Goal: Transaction & Acquisition: Purchase product/service

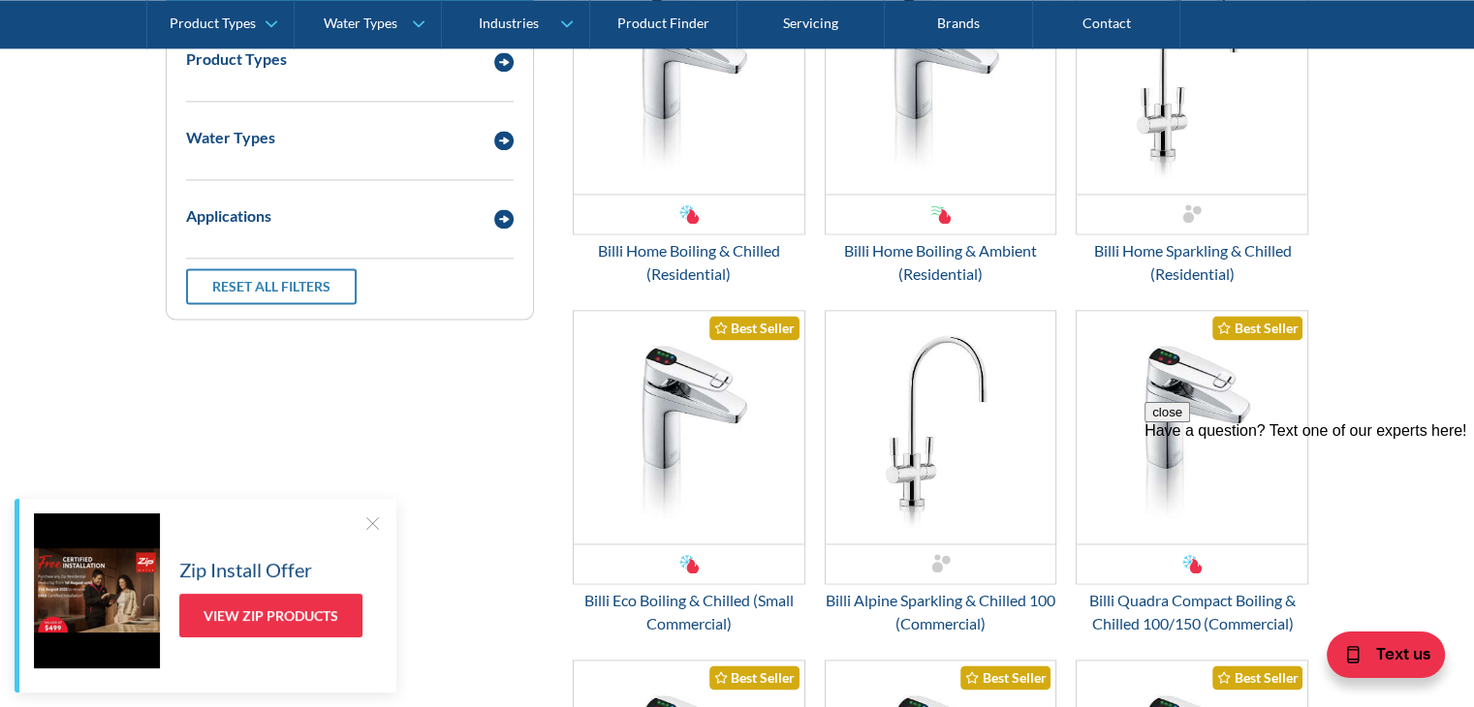
scroll to position [2810, 0]
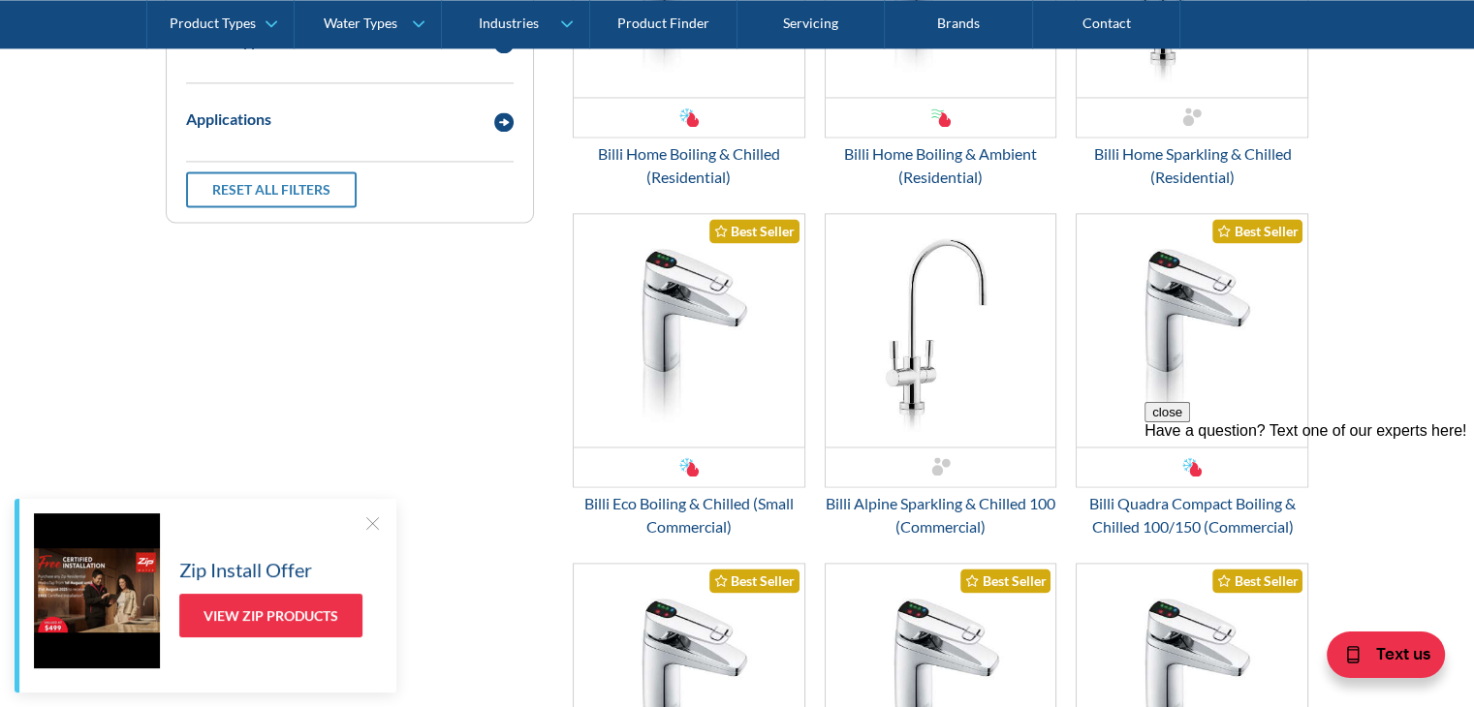
click at [1190, 423] on button "close" at bounding box center [1167, 412] width 46 height 20
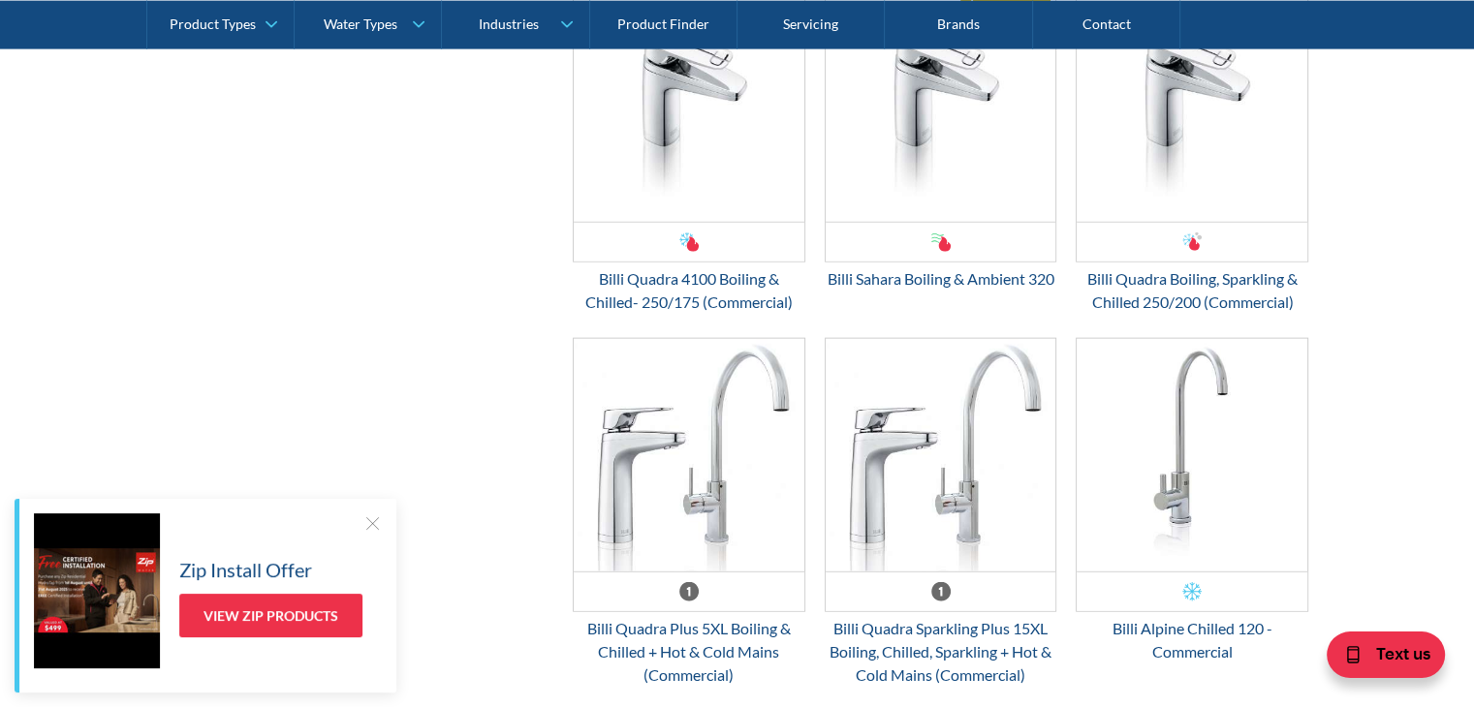
scroll to position [4361, 0]
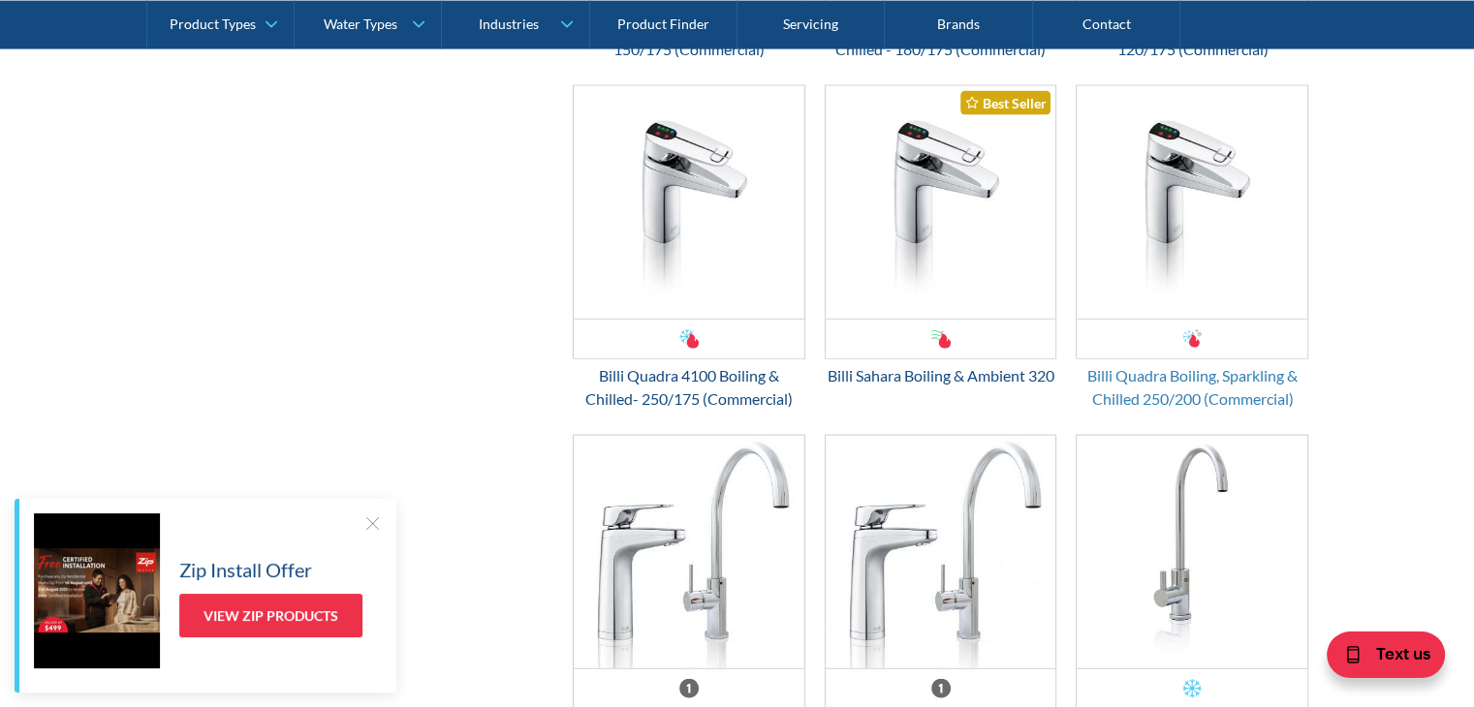
click at [1242, 402] on div "Billi Quadra Boiling, Sparkling & Chilled 250/200 (Commercial)" at bounding box center [1192, 387] width 233 height 47
